Goal: Use online tool/utility: Utilize a website feature to perform a specific function

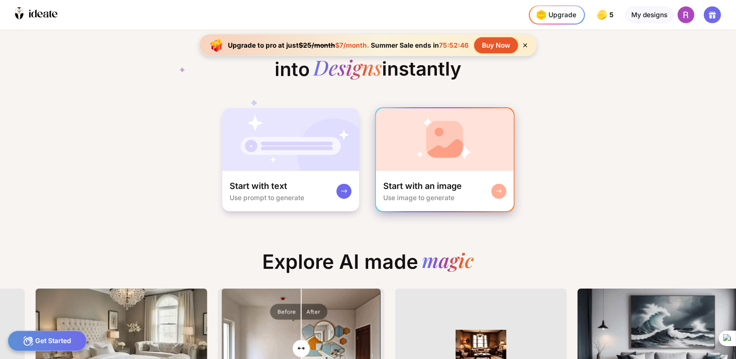
click at [447, 147] on img at bounding box center [445, 139] width 138 height 63
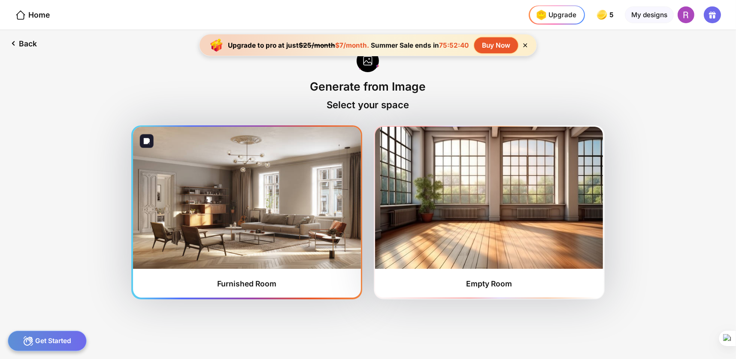
click at [291, 189] on img at bounding box center [247, 198] width 228 height 142
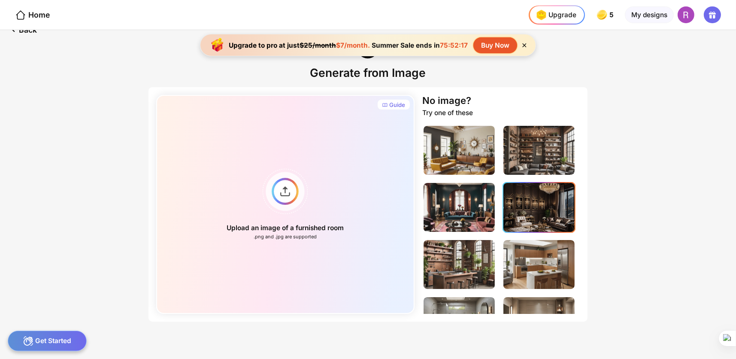
click at [529, 205] on img at bounding box center [539, 207] width 72 height 49
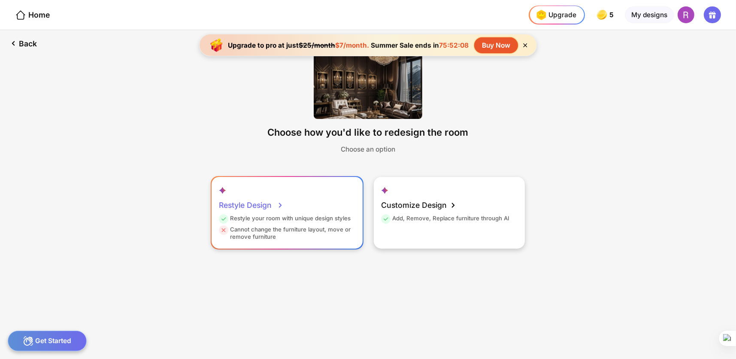
click at [336, 215] on div "Restyle your room with unique design styles" at bounding box center [285, 219] width 132 height 11
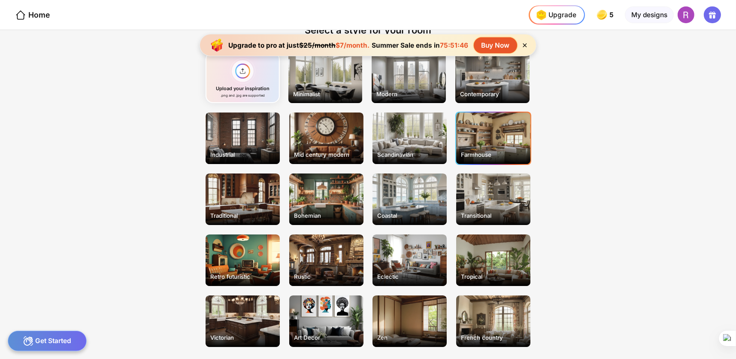
scroll to position [57, 0]
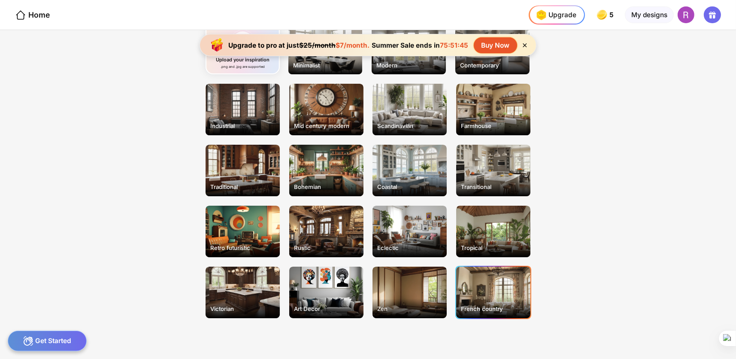
click at [501, 293] on div "French country" at bounding box center [493, 291] width 74 height 51
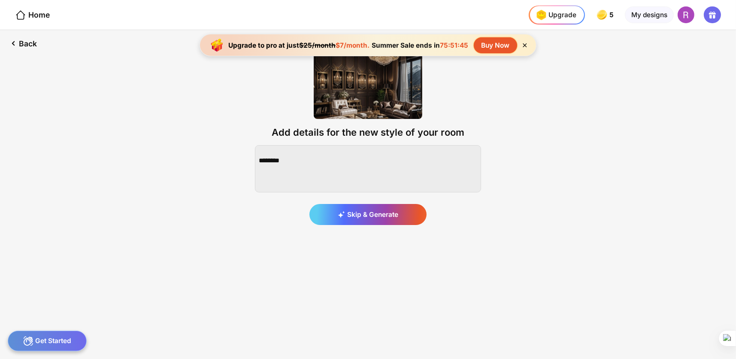
scroll to position [0, 0]
click at [391, 220] on div "Skip & Generate" at bounding box center [367, 214] width 117 height 21
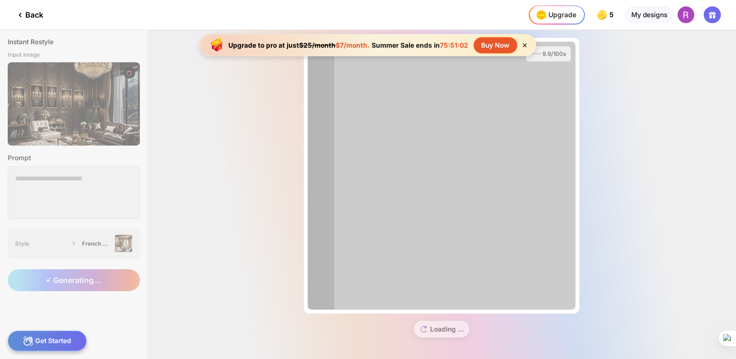
click at [522, 45] on icon at bounding box center [524, 45] width 7 height 7
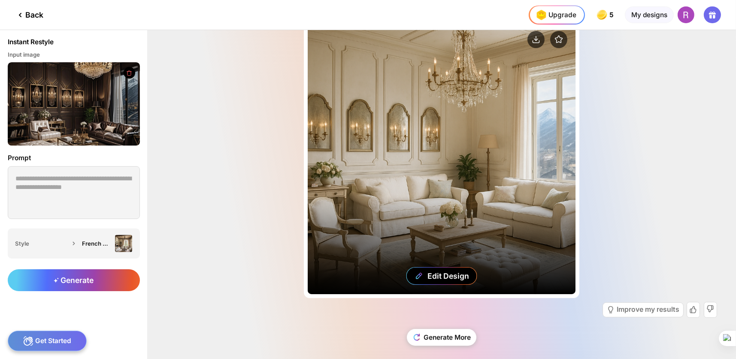
scroll to position [24, 0]
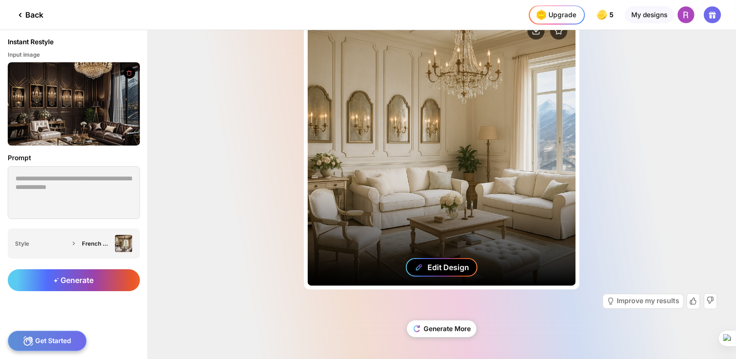
click at [435, 263] on div "Edit Design" at bounding box center [448, 267] width 42 height 9
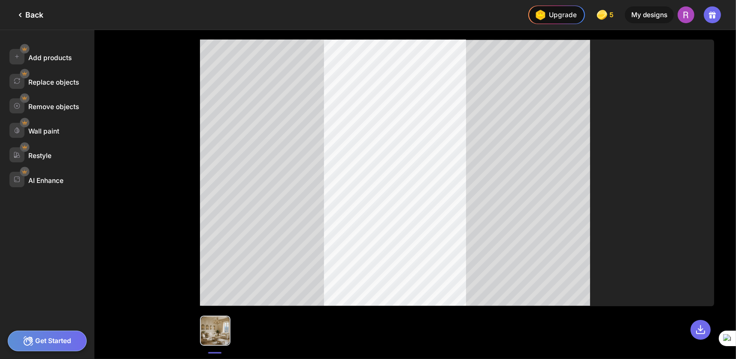
click at [28, 13] on div "Back" at bounding box center [29, 15] width 28 height 10
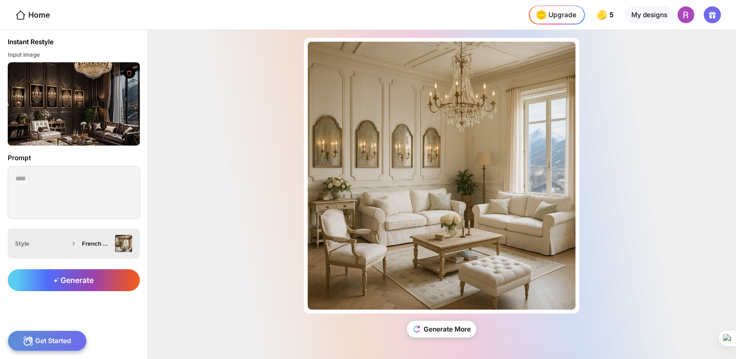
click at [129, 244] on img at bounding box center [123, 243] width 17 height 17
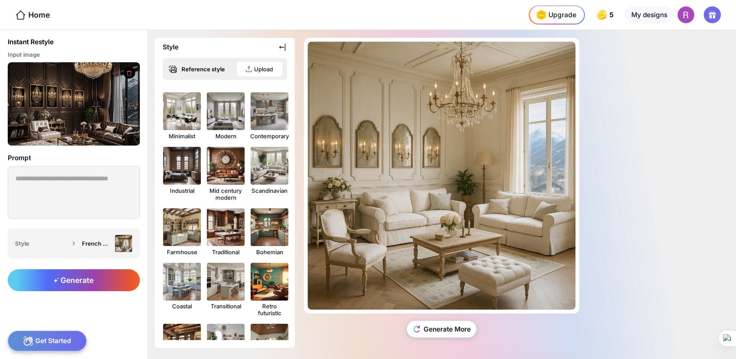
click at [282, 45] on icon at bounding box center [282, 47] width 9 height 9
